Goal: Task Accomplishment & Management: Use online tool/utility

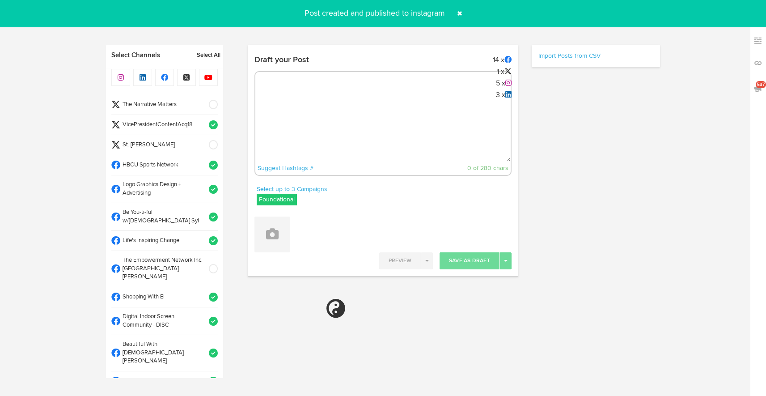
select select "4"
select select "51"
select select "PM"
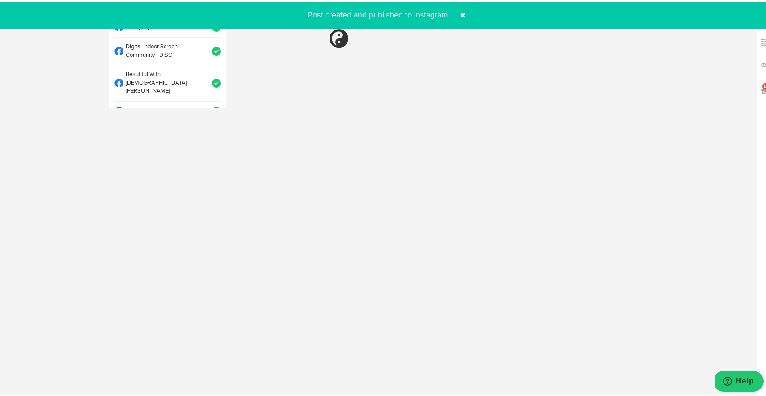
scroll to position [497, 0]
click at [458, 12] on span at bounding box center [463, 13] width 14 height 14
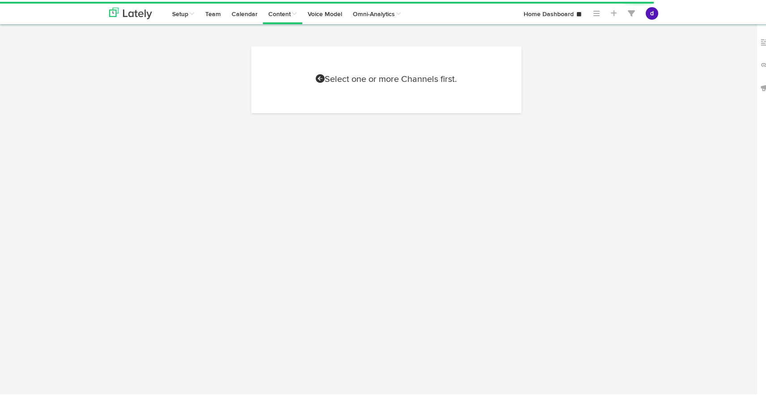
scroll to position [408, 0]
select select "8"
select select "38"
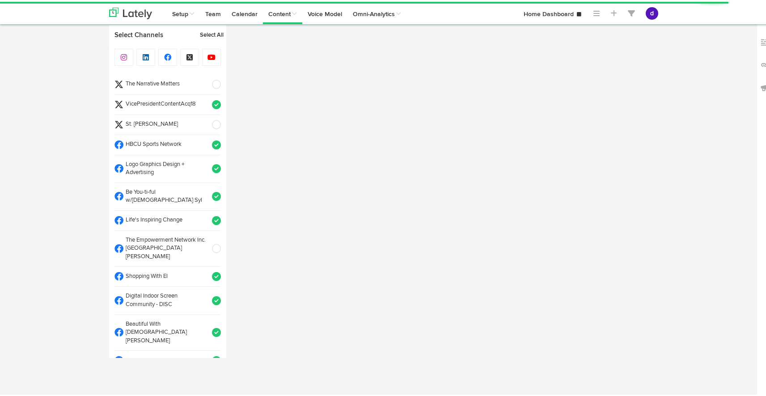
scroll to position [0, 0]
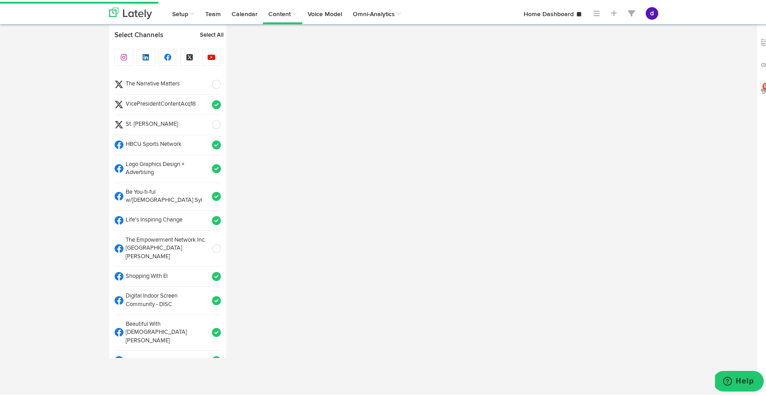
select select "11"
